Goal: Transaction & Acquisition: Purchase product/service

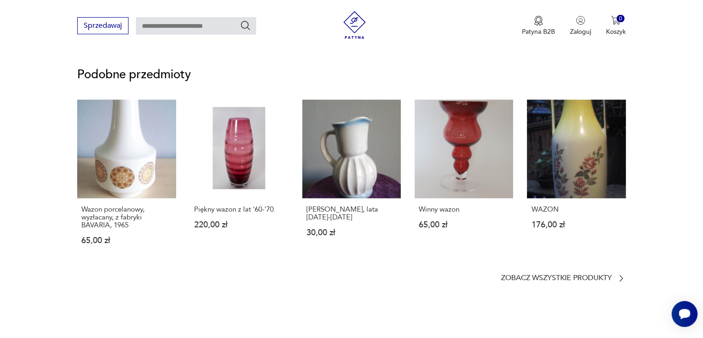
scroll to position [740, 0]
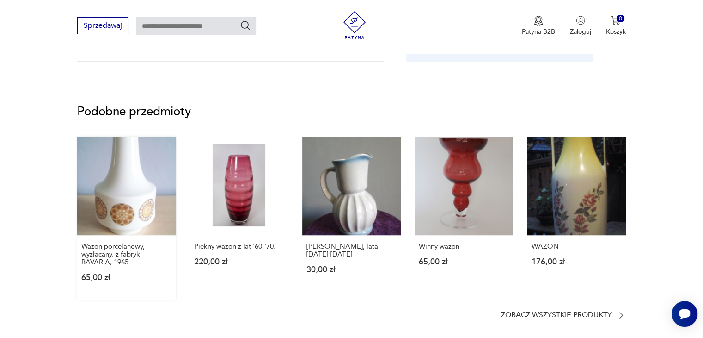
click at [137, 196] on link "Wazon porcelanowy, wyzłacany, z fabryki BAVARIA, 1965 65,00 zł" at bounding box center [126, 217] width 99 height 163
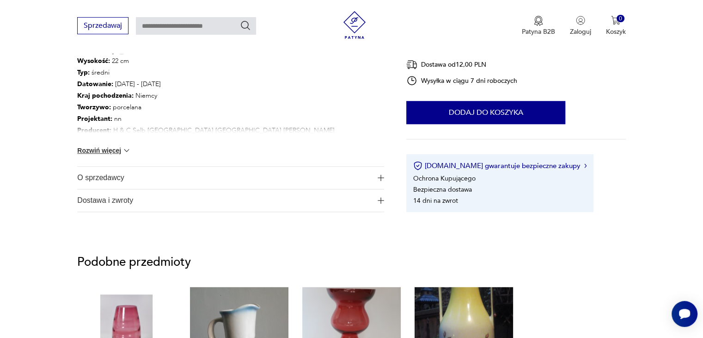
scroll to position [324, 0]
